Goal: Information Seeking & Learning: Find specific fact

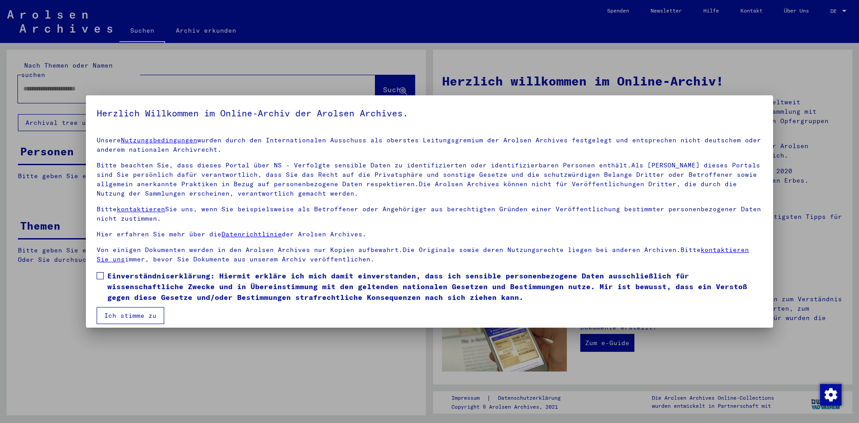
click at [145, 317] on button "Ich stimme zu" at bounding box center [131, 315] width 68 height 17
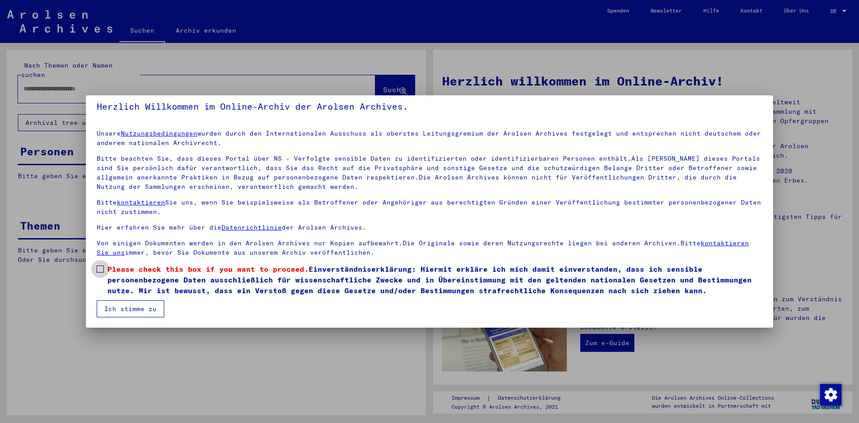
click at [102, 268] on span at bounding box center [100, 268] width 7 height 7
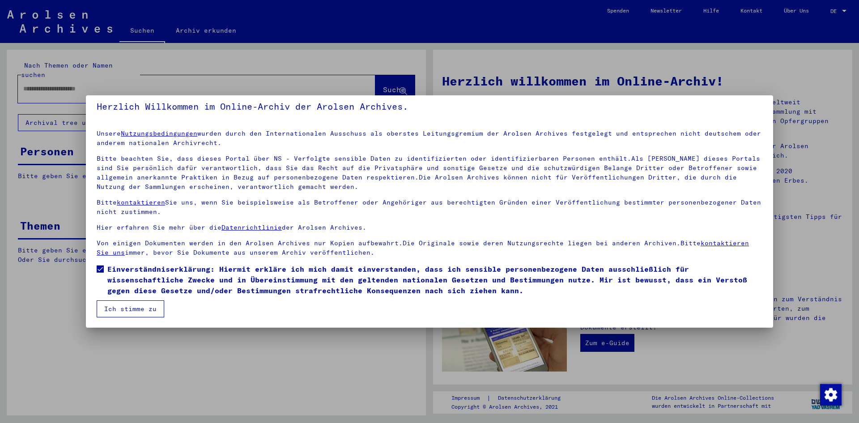
drag, startPoint x: 119, startPoint y: 311, endPoint x: 120, endPoint y: 304, distance: 7.7
click at [120, 311] on button "Ich stimme zu" at bounding box center [131, 308] width 68 height 17
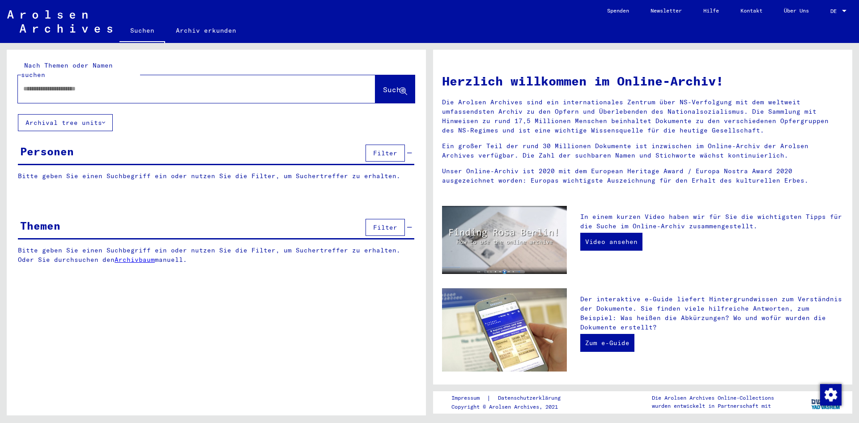
click at [120, 96] on div "Nach Themen oder Namen suchen Suche" at bounding box center [216, 82] width 419 height 64
click at [132, 85] on div at bounding box center [183, 89] width 331 height 20
drag, startPoint x: 135, startPoint y: 90, endPoint x: 137, endPoint y: 83, distance: 7.1
click at [136, 85] on div at bounding box center [197, 89] width 358 height 28
click at [137, 84] on input "text" at bounding box center [185, 88] width 325 height 9
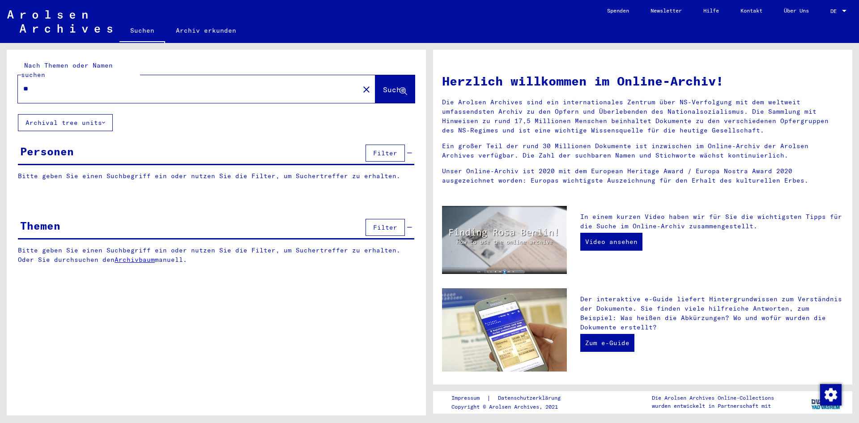
type input "*"
type input "**********"
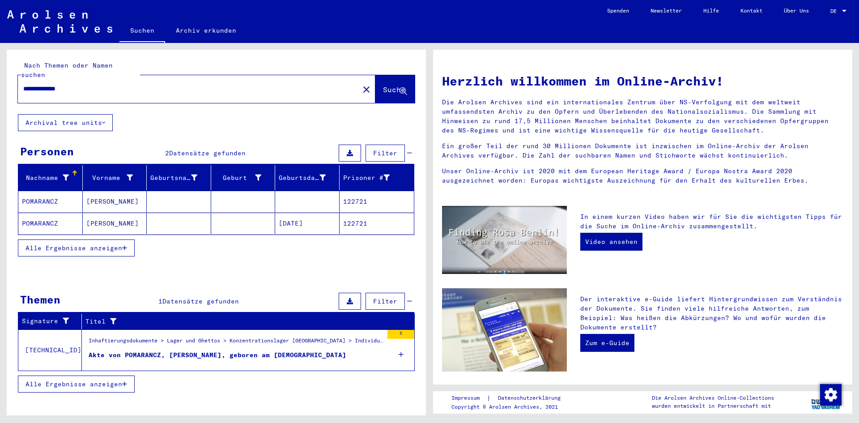
click at [354, 218] on mat-cell "122721" at bounding box center [377, 223] width 75 height 21
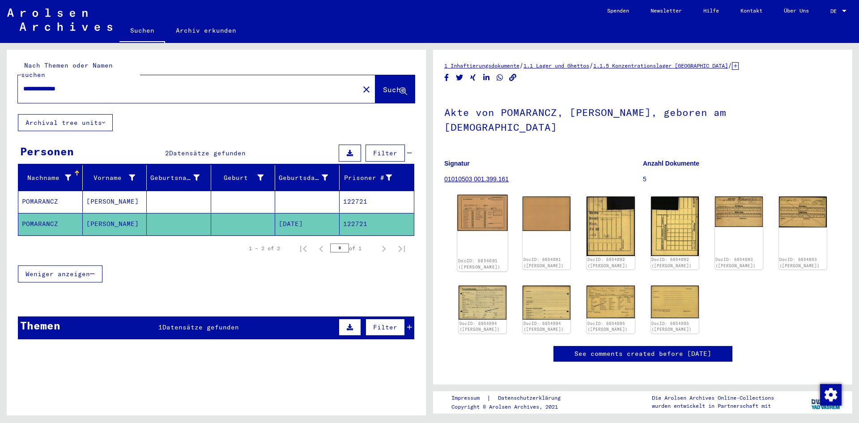
click at [489, 198] on img at bounding box center [482, 213] width 51 height 36
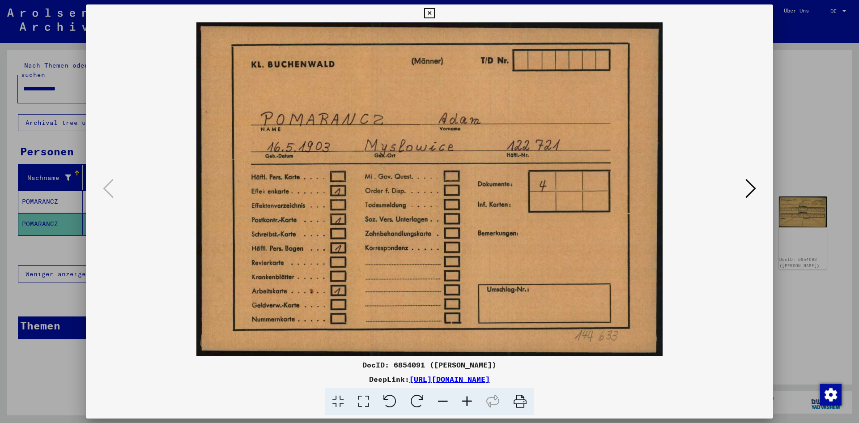
click at [751, 188] on icon at bounding box center [751, 188] width 11 height 21
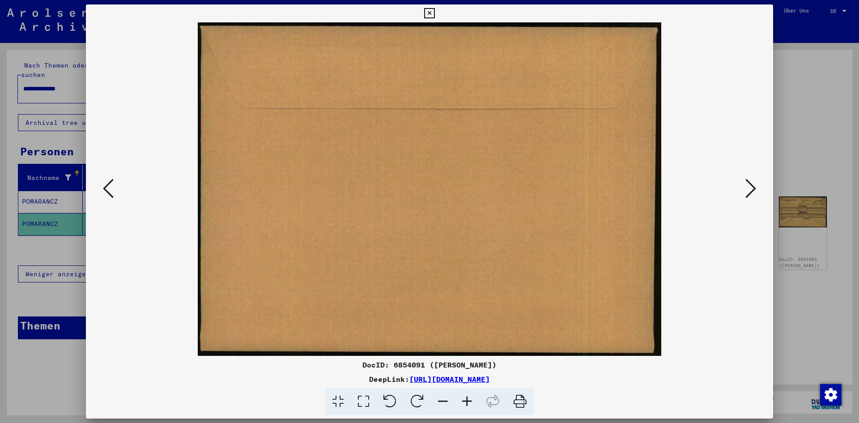
click at [751, 188] on icon at bounding box center [751, 188] width 11 height 21
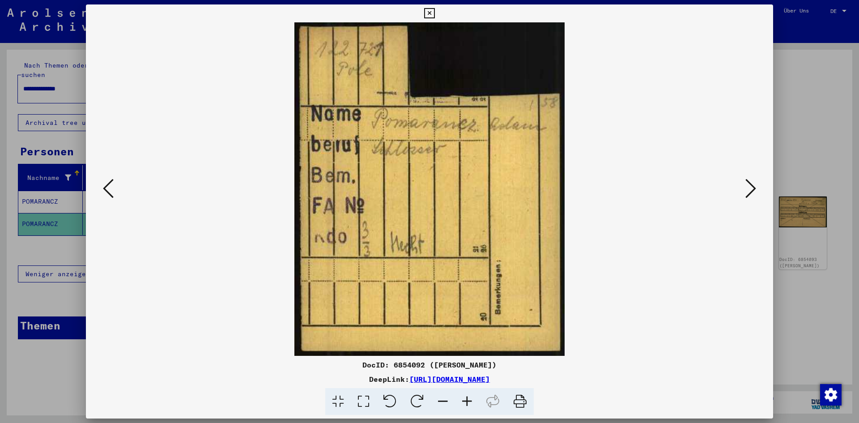
click at [751, 188] on icon at bounding box center [751, 188] width 11 height 21
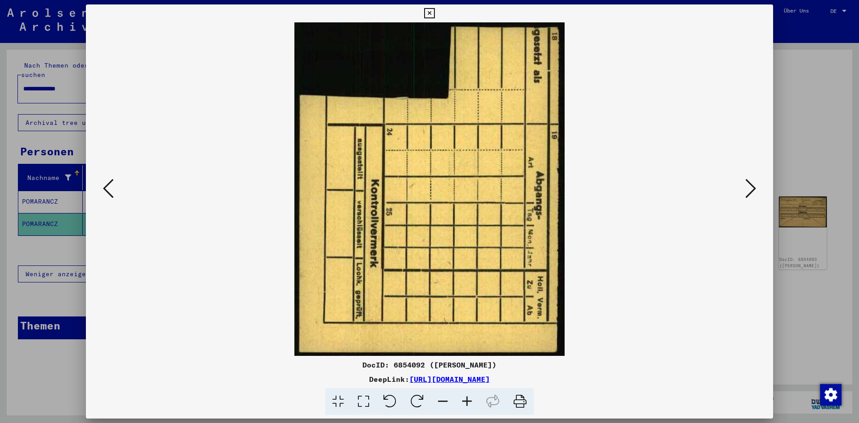
click at [751, 188] on icon at bounding box center [751, 188] width 11 height 21
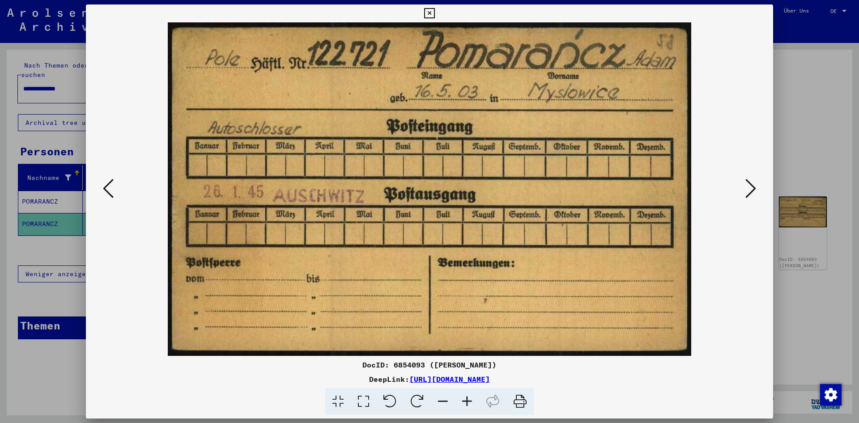
click at [115, 188] on button at bounding box center [108, 189] width 16 height 26
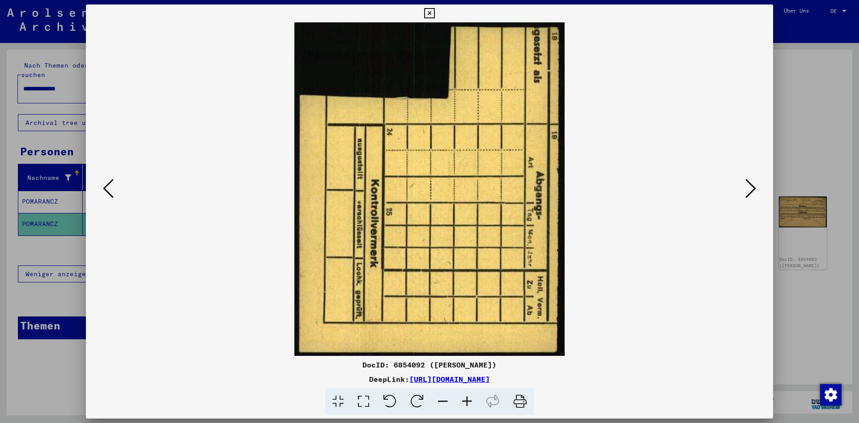
click at [115, 188] on button at bounding box center [108, 189] width 16 height 26
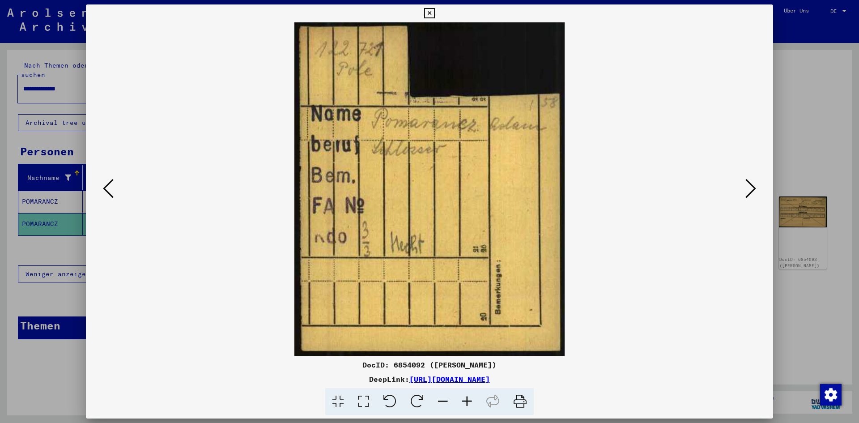
click at [115, 188] on button at bounding box center [108, 189] width 16 height 26
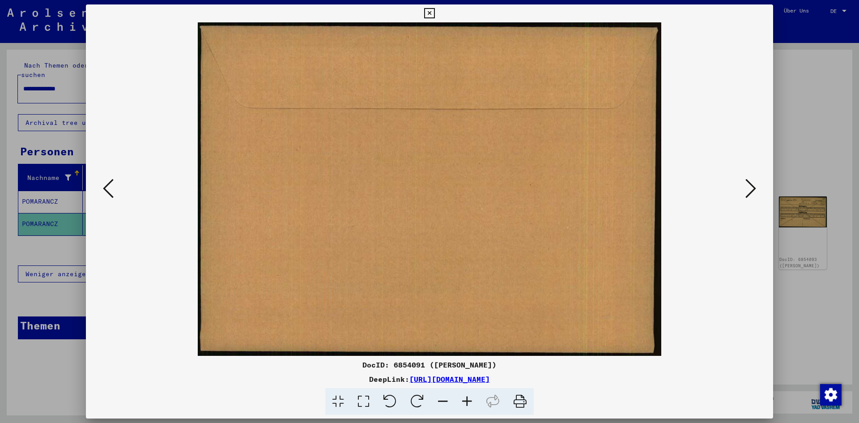
click at [109, 186] on icon at bounding box center [108, 188] width 11 height 21
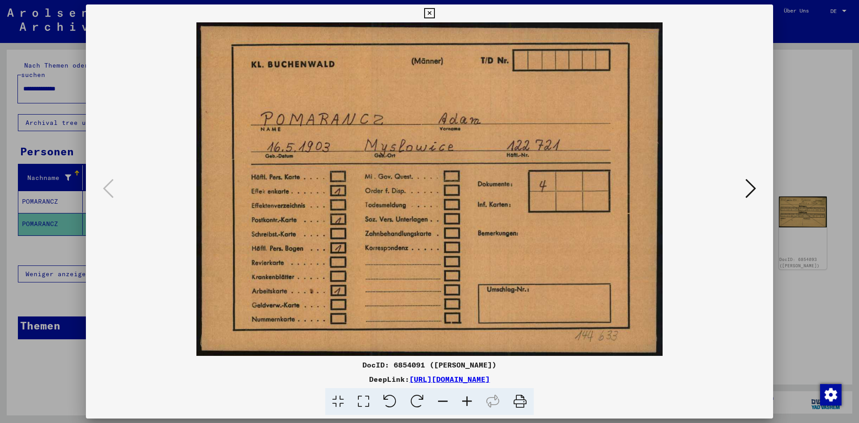
click at [746, 196] on icon at bounding box center [751, 188] width 11 height 21
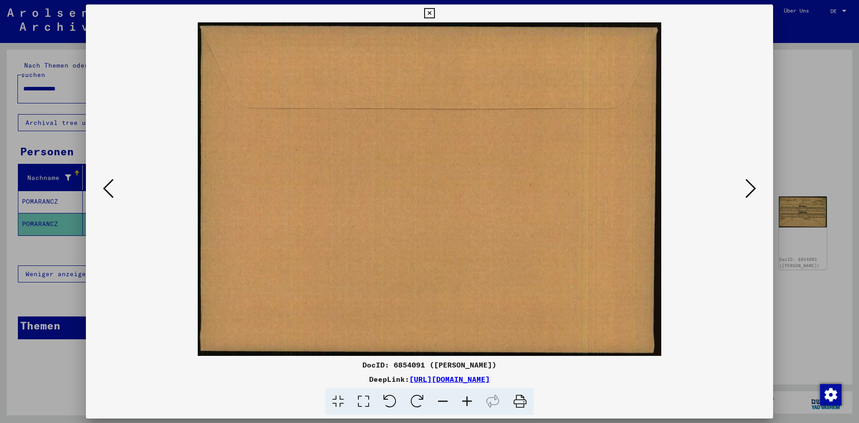
click at [746, 196] on icon at bounding box center [751, 188] width 11 height 21
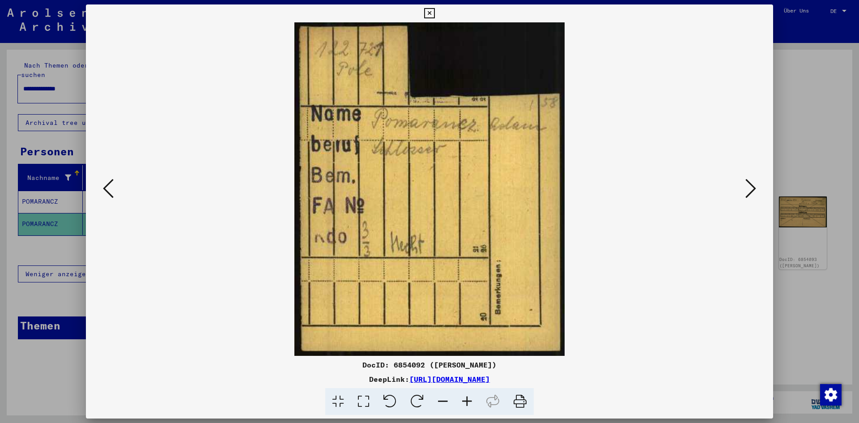
click at [746, 196] on icon at bounding box center [751, 188] width 11 height 21
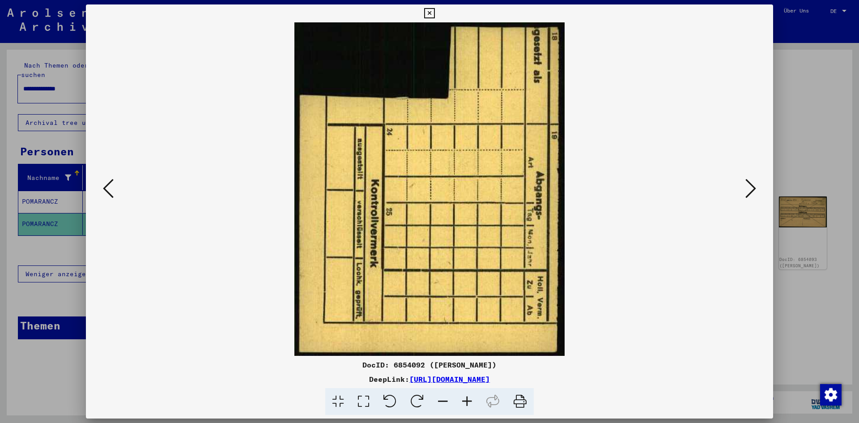
click at [746, 196] on icon at bounding box center [751, 188] width 11 height 21
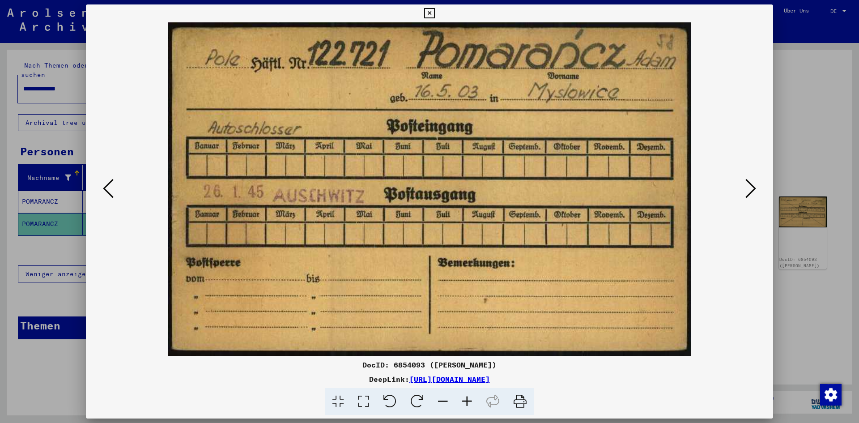
click at [746, 196] on icon at bounding box center [751, 188] width 11 height 21
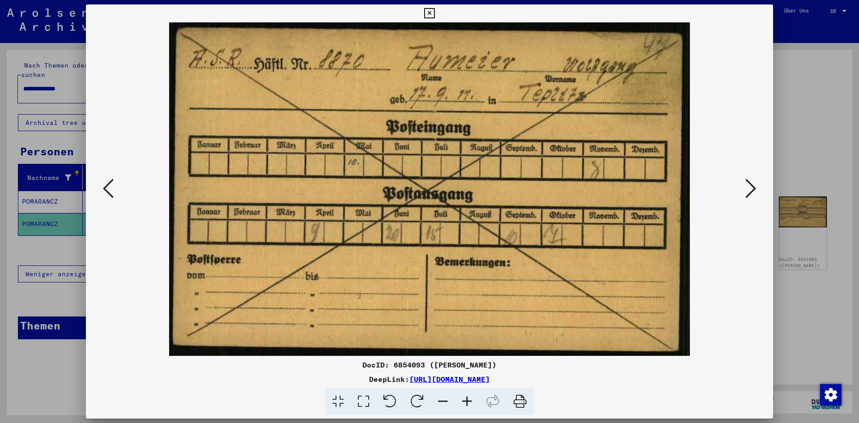
click at [743, 193] on button at bounding box center [751, 189] width 16 height 26
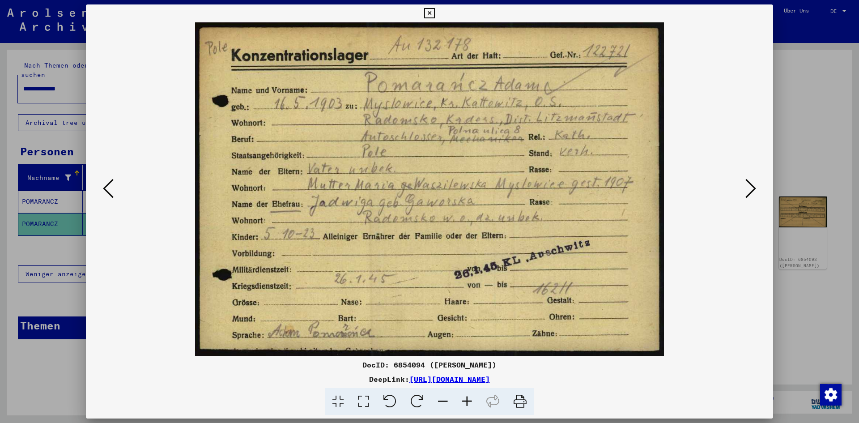
click at [751, 183] on icon at bounding box center [751, 188] width 11 height 21
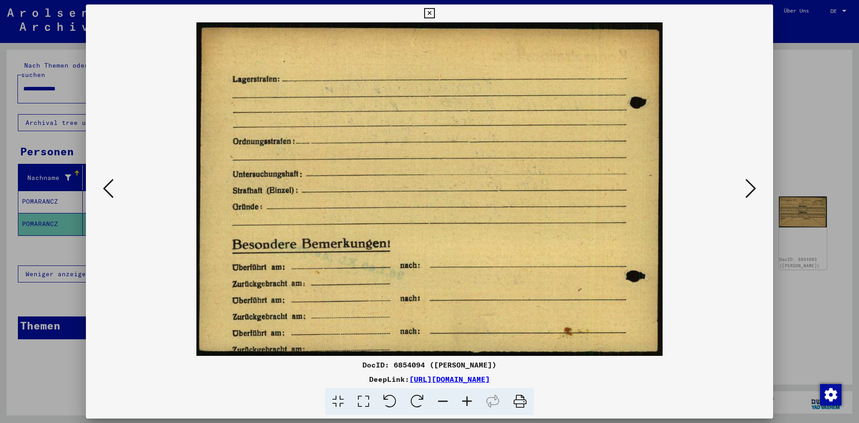
click at [751, 183] on icon at bounding box center [751, 188] width 11 height 21
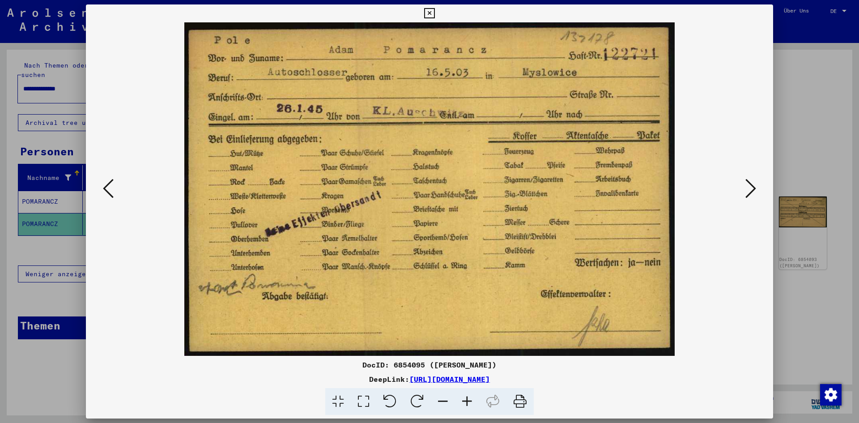
click at [745, 188] on button at bounding box center [751, 189] width 16 height 26
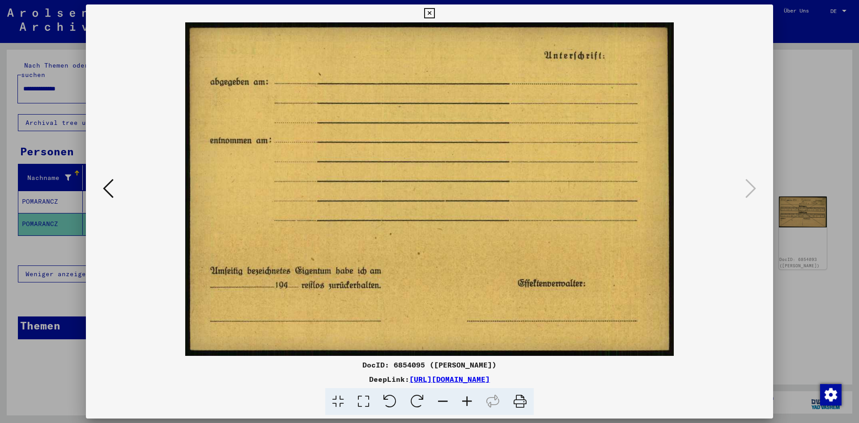
click at [105, 178] on icon at bounding box center [108, 188] width 11 height 21
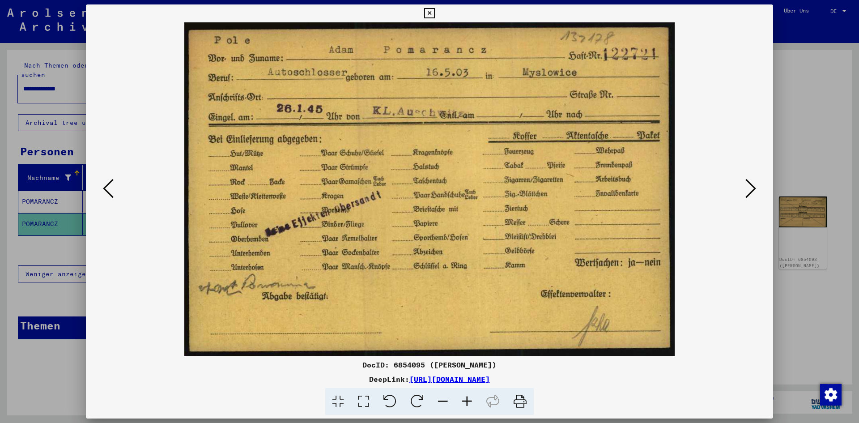
click at [105, 178] on icon at bounding box center [108, 188] width 11 height 21
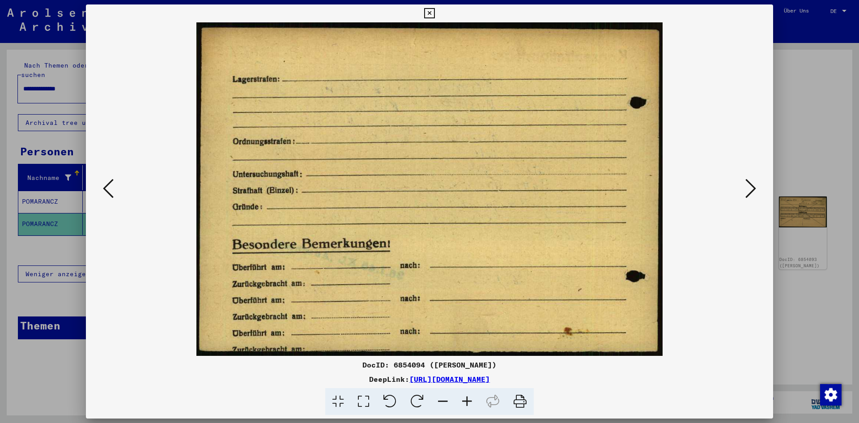
click at [105, 178] on icon at bounding box center [108, 188] width 11 height 21
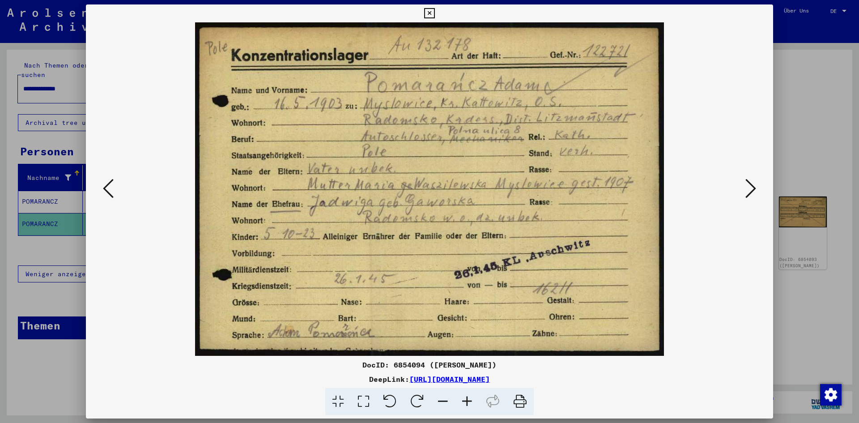
click at [105, 178] on icon at bounding box center [108, 188] width 11 height 21
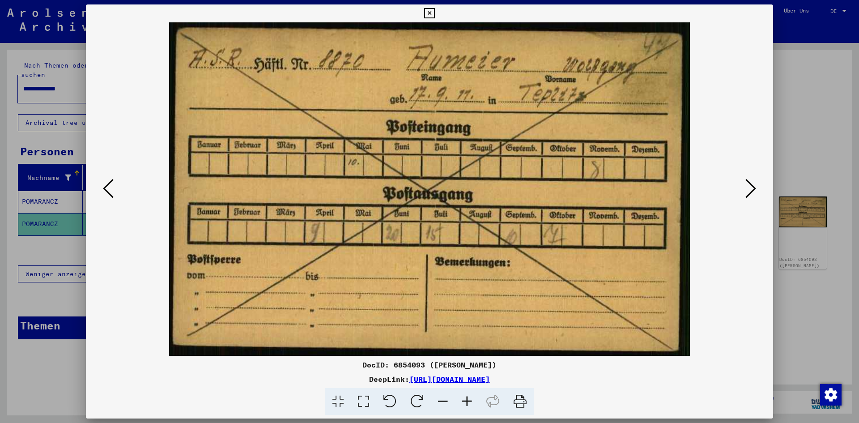
click at [105, 178] on icon at bounding box center [108, 188] width 11 height 21
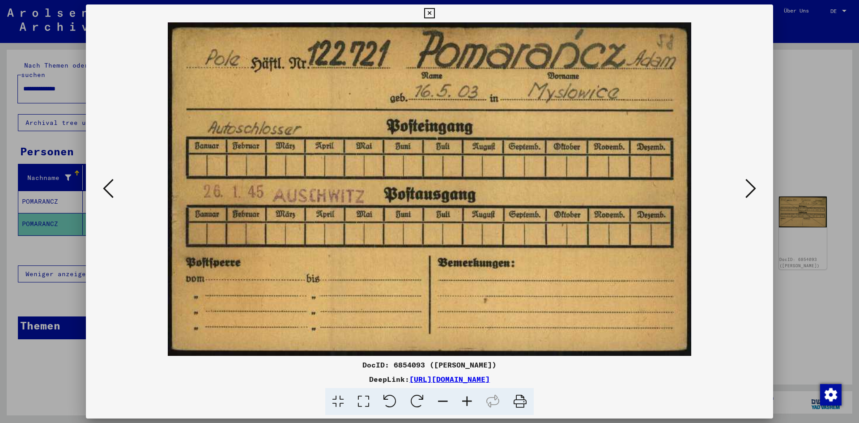
click at [105, 178] on icon at bounding box center [108, 188] width 11 height 21
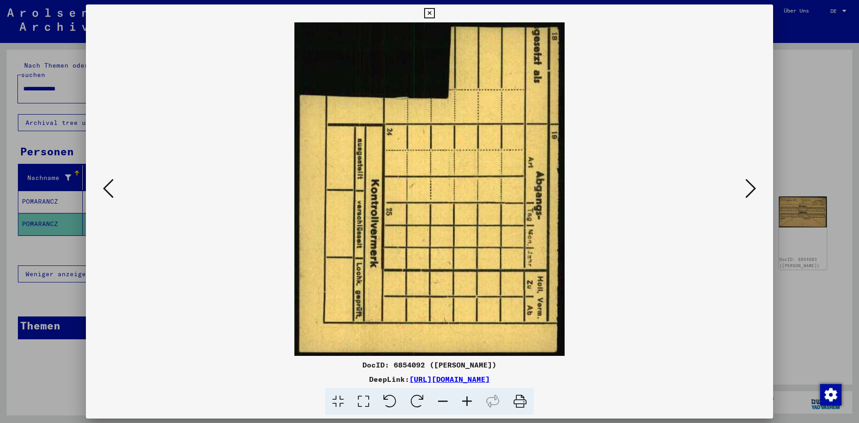
click at [105, 178] on icon at bounding box center [108, 188] width 11 height 21
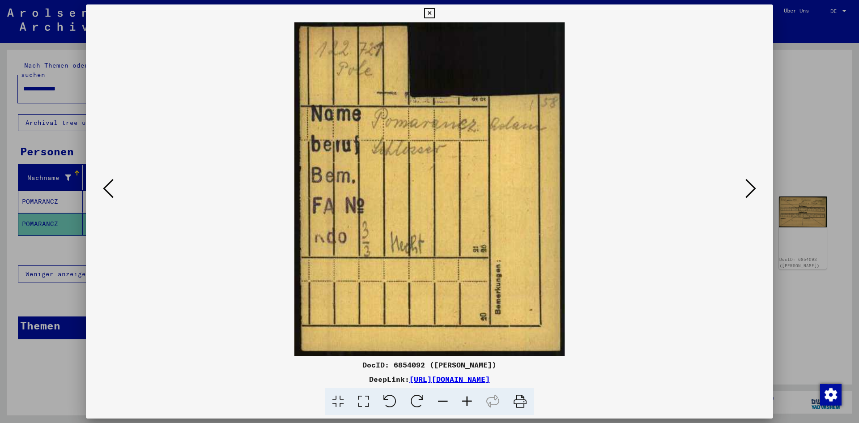
click at [105, 178] on icon at bounding box center [108, 188] width 11 height 21
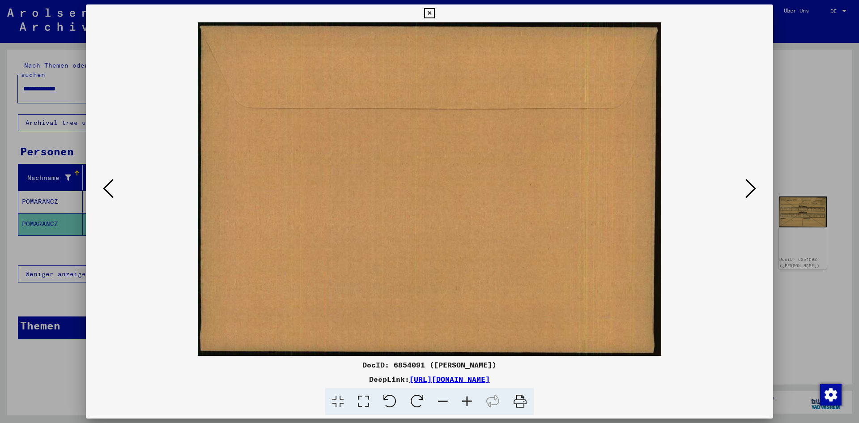
click at [105, 178] on icon at bounding box center [108, 188] width 11 height 21
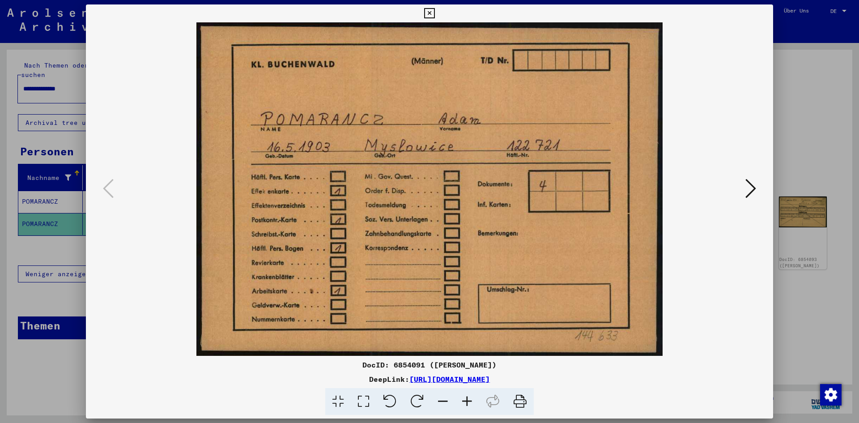
click at [71, 161] on div at bounding box center [429, 211] width 859 height 423
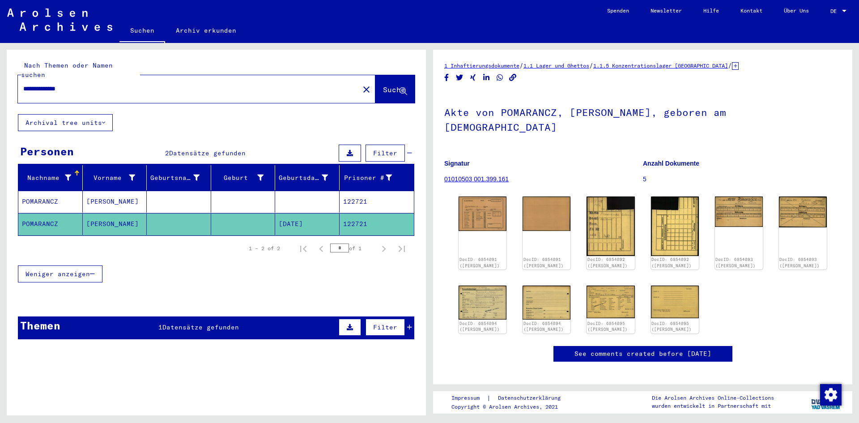
click at [360, 191] on mat-cell "122721" at bounding box center [377, 202] width 75 height 22
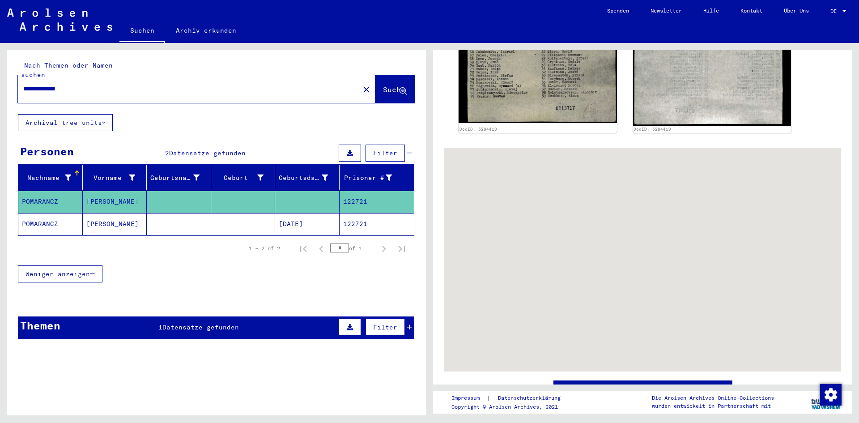
scroll to position [448, 0]
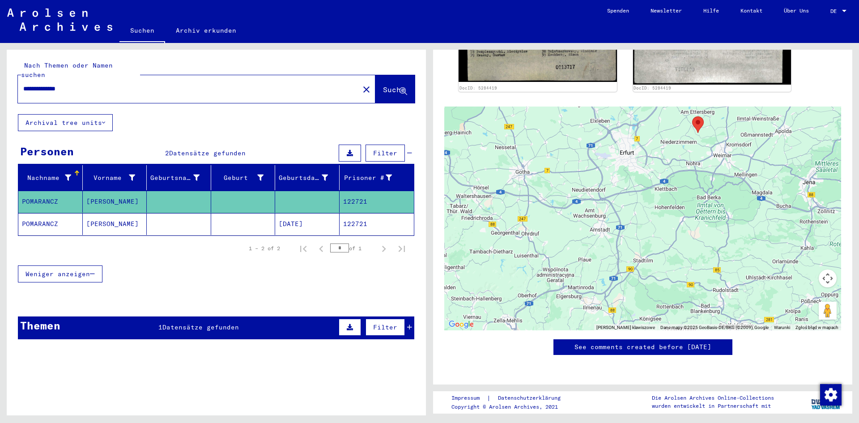
click at [340, 213] on mat-cell "122721" at bounding box center [377, 224] width 75 height 22
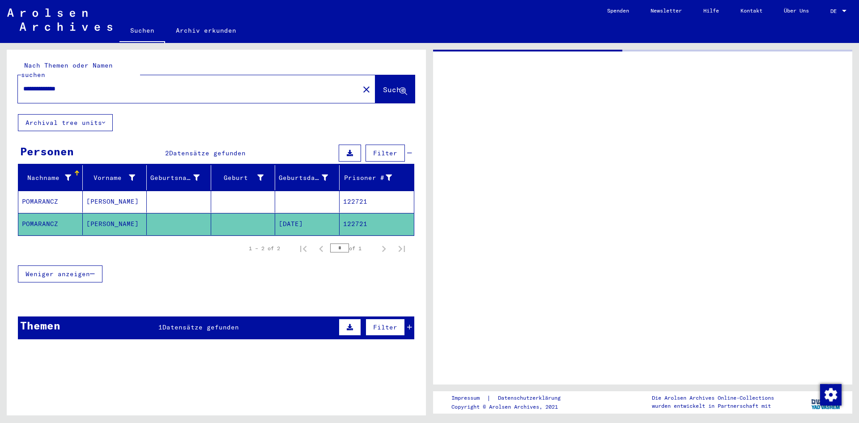
click at [348, 213] on mat-cell "122721" at bounding box center [377, 224] width 75 height 22
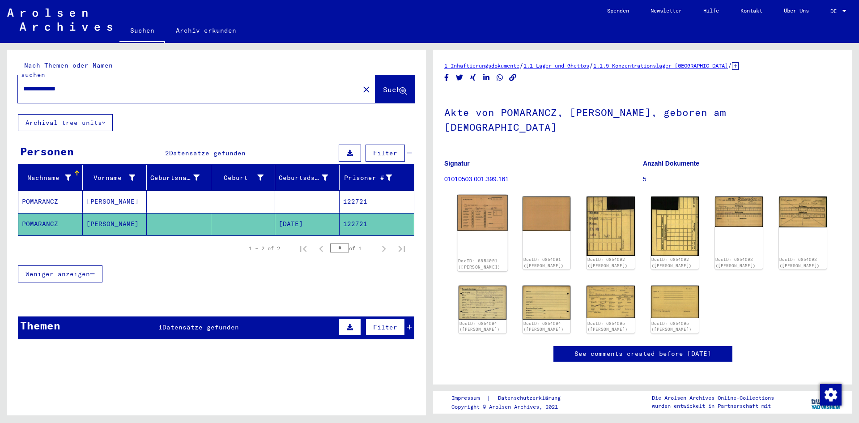
click at [487, 202] on img at bounding box center [482, 213] width 51 height 36
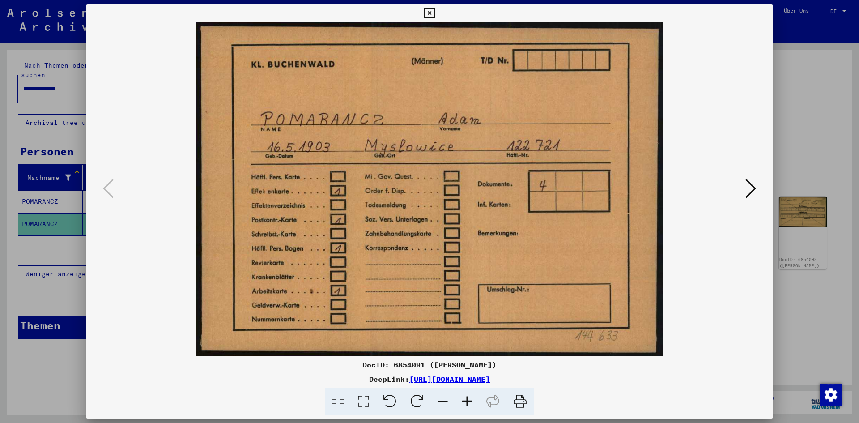
click at [374, 230] on img at bounding box center [429, 188] width 627 height 333
click at [361, 227] on img at bounding box center [429, 188] width 627 height 333
click at [461, 381] on link "[URL][DOMAIN_NAME]" at bounding box center [449, 379] width 81 height 9
click at [53, 49] on div at bounding box center [429, 211] width 859 height 423
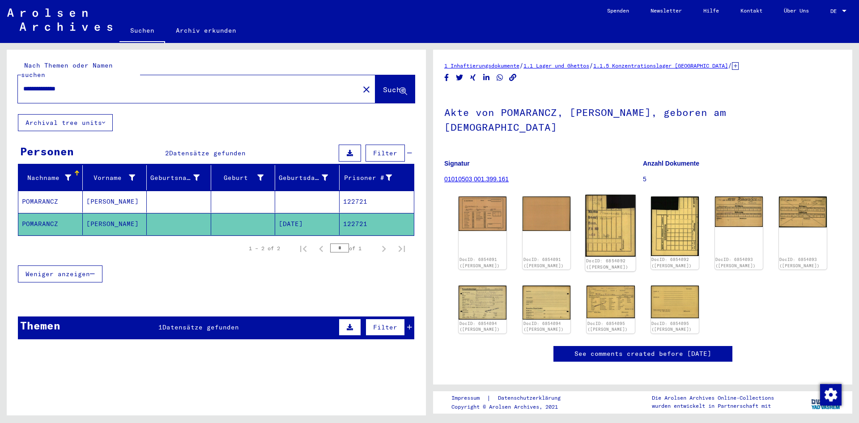
click at [594, 217] on img at bounding box center [611, 226] width 51 height 62
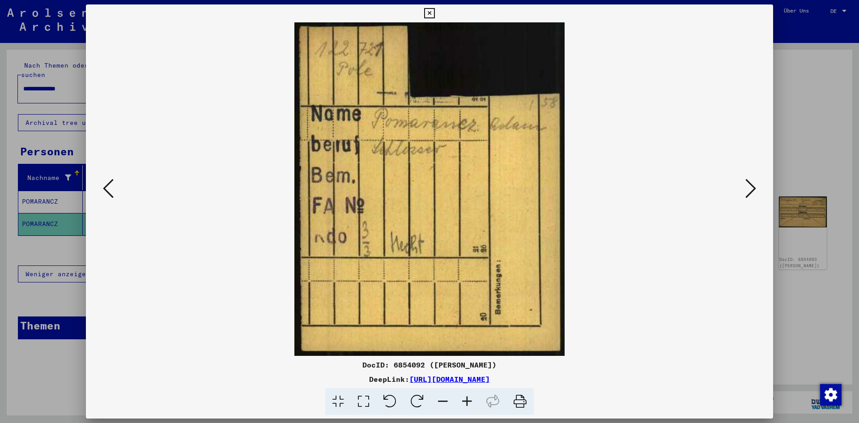
click at [745, 181] on button at bounding box center [751, 189] width 16 height 26
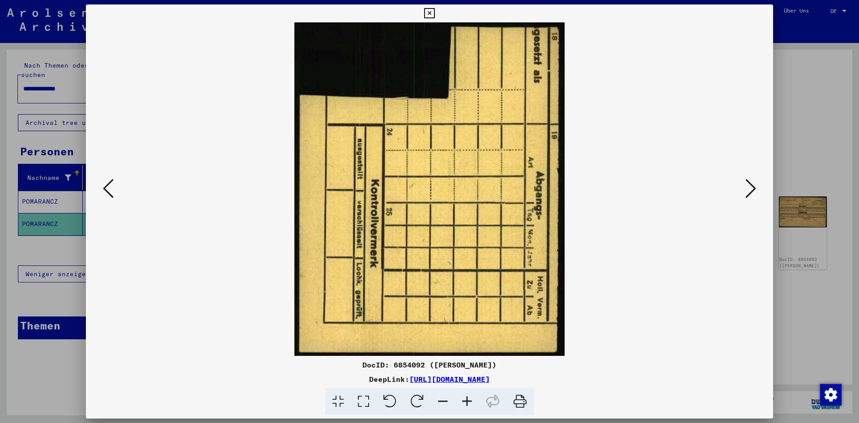
click at [745, 181] on button at bounding box center [751, 189] width 16 height 26
